Goal: Information Seeking & Learning: Find specific fact

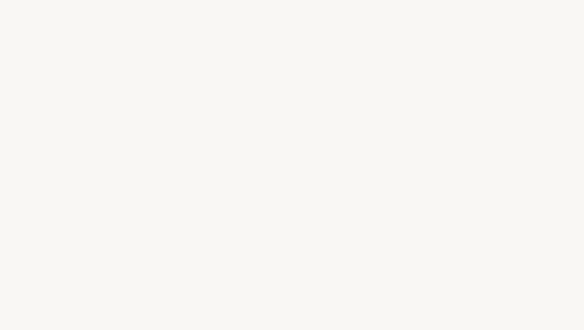
select select "FR"
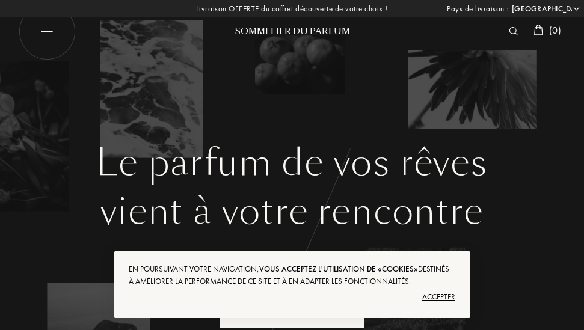
click at [41, 22] on img at bounding box center [46, 31] width 57 height 57
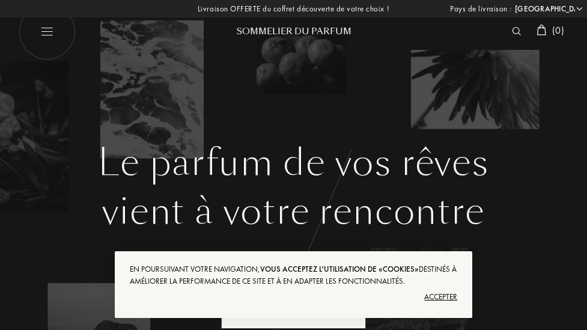
select select "FR"
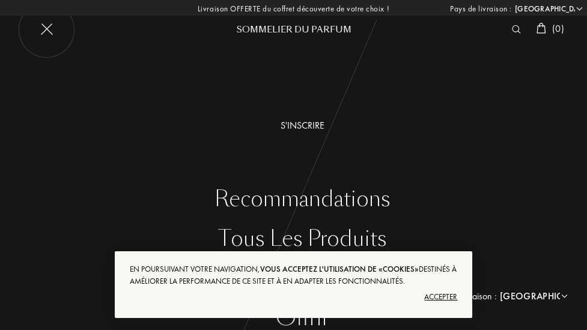
click at [61, 30] on img at bounding box center [46, 29] width 57 height 57
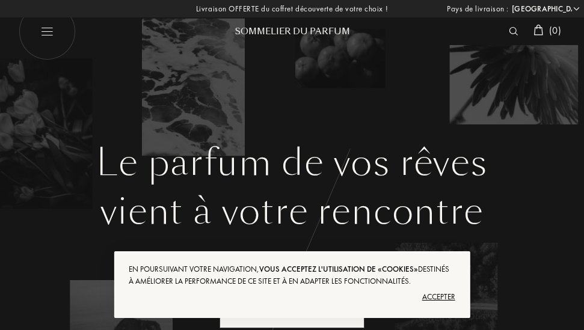
click at [511, 26] on div at bounding box center [516, 31] width 25 height 16
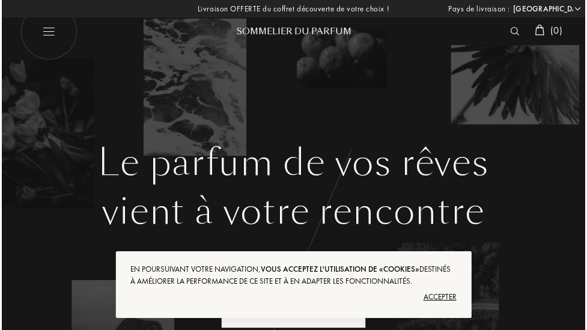
scroll to position [1, 0]
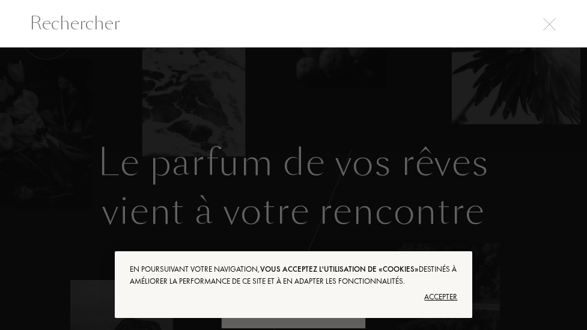
click at [448, 21] on input "text" at bounding box center [293, 23] width 587 height 27
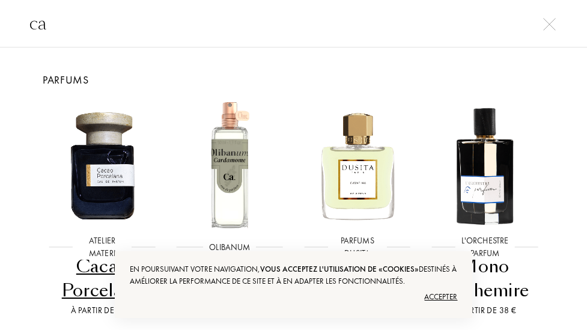
type input "c"
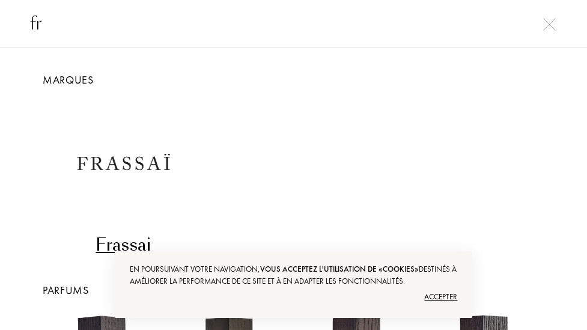
type input "f"
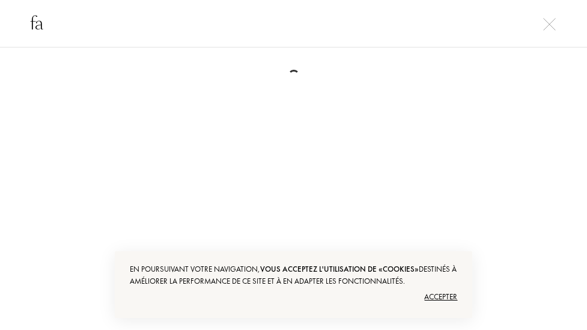
type input "f"
